Goal: Task Accomplishment & Management: Use online tool/utility

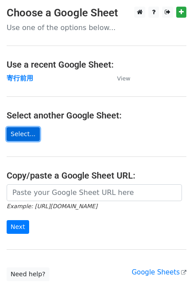
click at [19, 136] on link "Select..." at bounding box center [23, 134] width 33 height 14
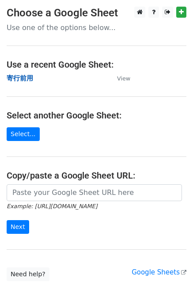
click at [24, 79] on strong "寄行前用" at bounding box center [20, 78] width 26 height 8
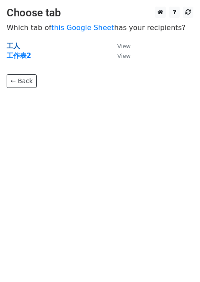
click at [19, 43] on strong "工人" at bounding box center [13, 46] width 13 height 8
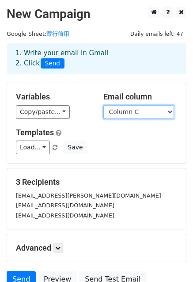
click at [171, 114] on select "Column A Column B Column C Column D Column E Column F Column G Column H Column …" at bounding box center [138, 112] width 71 height 14
click at [60, 33] on link "寄行前用" at bounding box center [57, 33] width 23 height 7
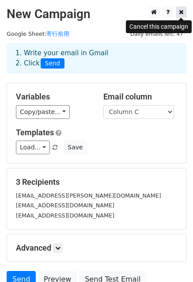
click at [179, 15] on icon at bounding box center [181, 12] width 5 height 6
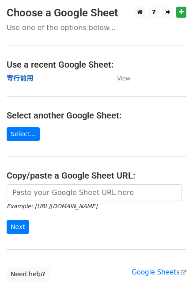
click at [23, 79] on strong "寄行前用" at bounding box center [20, 78] width 26 height 8
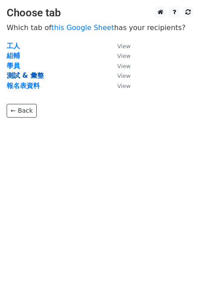
click at [30, 73] on strong "測試 & 彙整" at bounding box center [25, 76] width 37 height 8
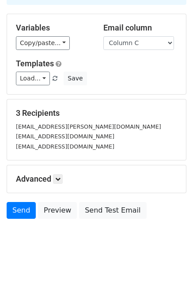
scroll to position [80, 0]
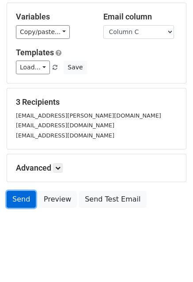
click at [21, 199] on link "Send" at bounding box center [21, 199] width 29 height 17
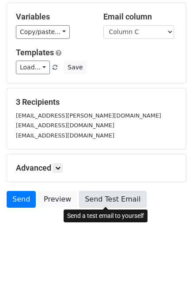
click at [97, 200] on link "Send Test Email" at bounding box center [112, 199] width 67 height 17
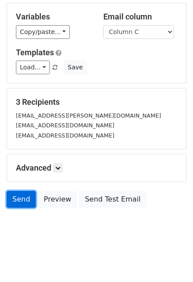
click at [24, 198] on link "Send" at bounding box center [21, 199] width 29 height 17
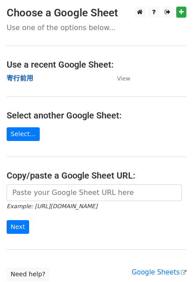
click at [23, 80] on strong "寄行前用" at bounding box center [20, 78] width 26 height 8
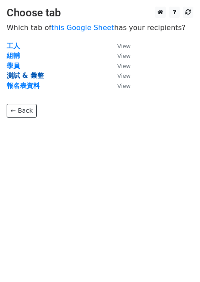
click at [22, 78] on strong "測試 & 彙整" at bounding box center [25, 76] width 37 height 8
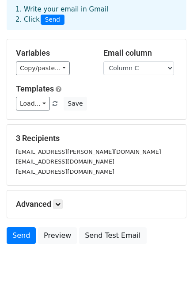
scroll to position [44, 0]
